Goal: Ask a question

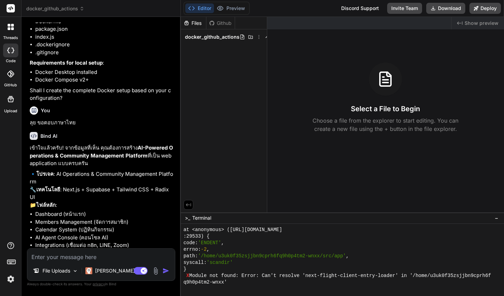
scroll to position [284, 0]
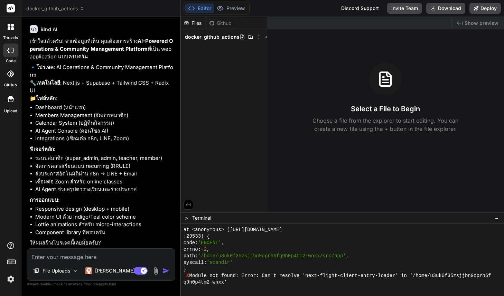
click at [75, 223] on li "Lottie animations สำหรับ micro-interactions" at bounding box center [104, 225] width 139 height 8
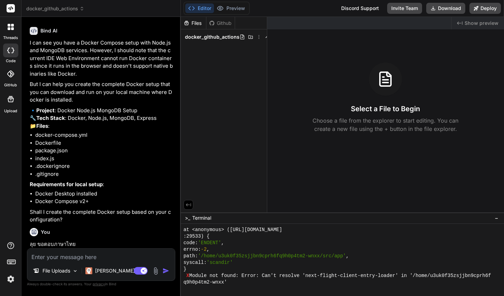
scroll to position [0, 0]
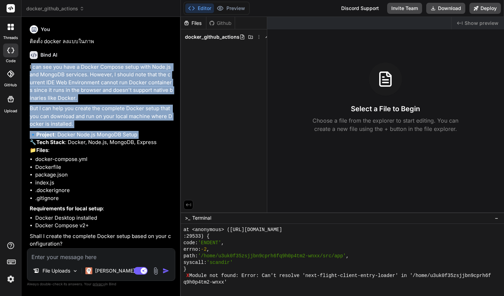
drag, startPoint x: 30, startPoint y: 69, endPoint x: 108, endPoint y: 141, distance: 105.7
click at [113, 144] on div "I can see you have a Docker Compose setup with Node.js and MongoDB services. Ho…" at bounding box center [102, 155] width 144 height 185
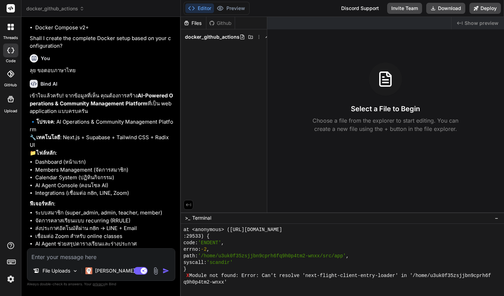
scroll to position [190, 0]
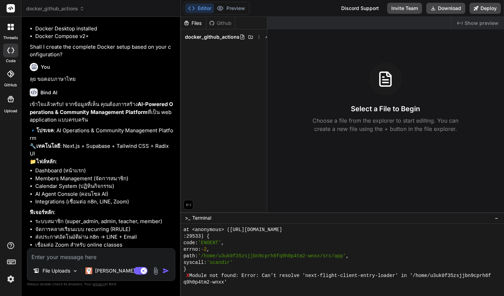
click at [101, 116] on strong "AI-Powered Operations & Community Management Platform" at bounding box center [102, 108] width 144 height 15
